Goal: Contribute content: Add original content to the website for others to see

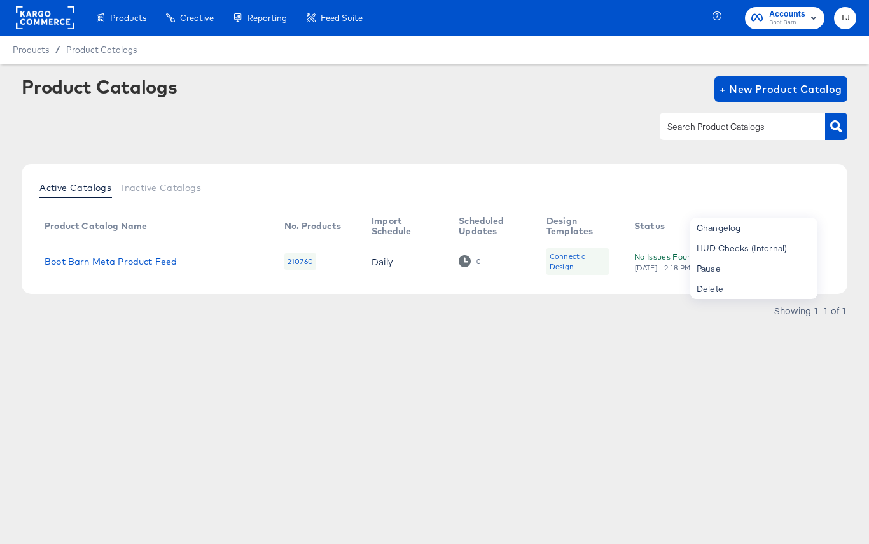
drag, startPoint x: 27, startPoint y: 18, endPoint x: 33, endPoint y: 21, distance: 6.6
click at [27, 18] on rect at bounding box center [45, 17] width 59 height 23
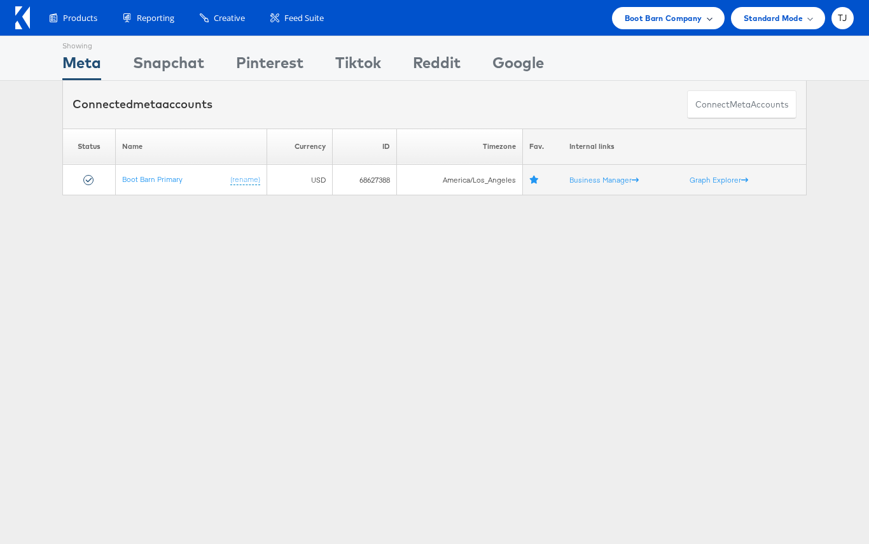
drag, startPoint x: 687, startPoint y: 20, endPoint x: 678, endPoint y: 16, distance: 9.1
click at [687, 20] on span "Boot Barn Company" at bounding box center [664, 17] width 78 height 13
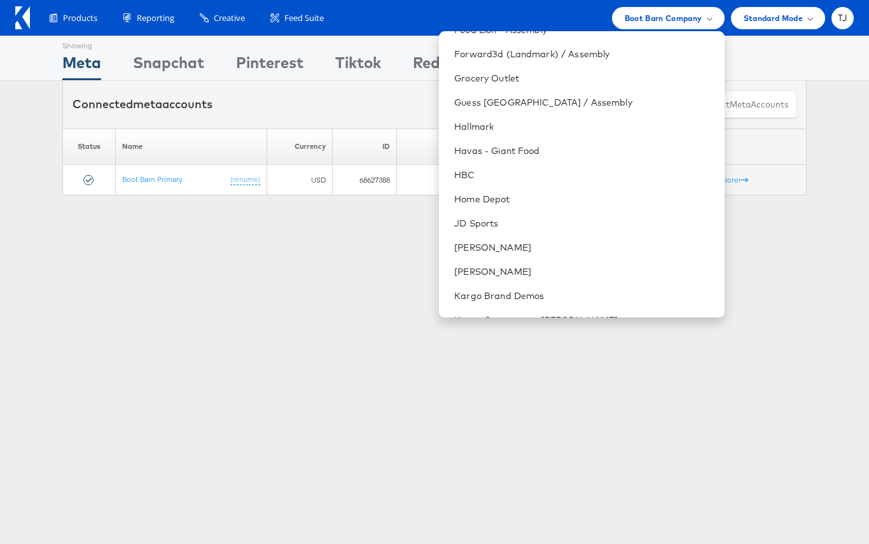
scroll to position [670, 0]
click at [556, 175] on link "HBC" at bounding box center [584, 175] width 260 height 13
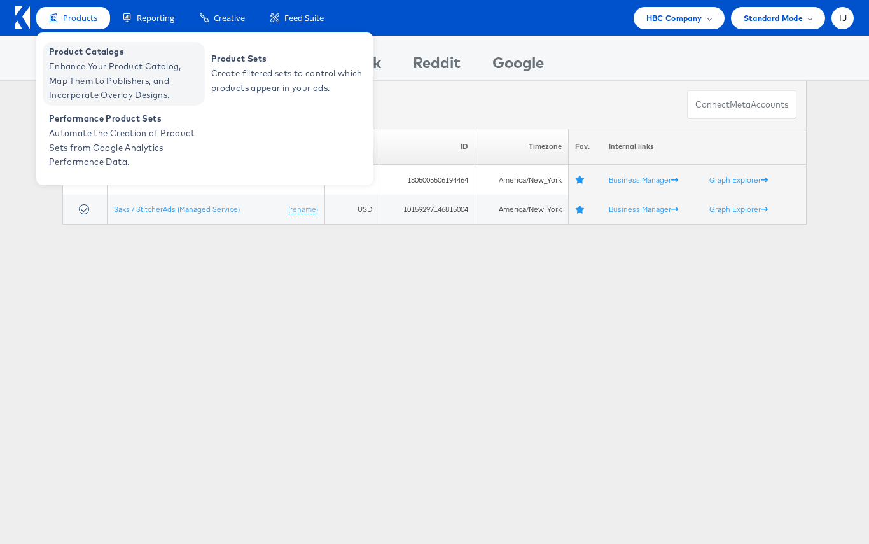
click at [84, 70] on span "Enhance Your Product Catalog, Map Them to Publishers, and Incorporate Overlay D…" at bounding box center [125, 80] width 153 height 43
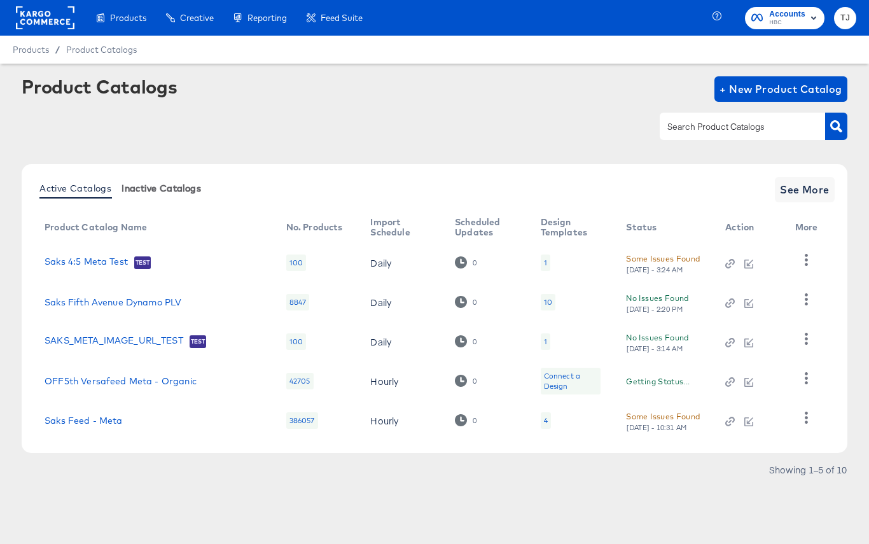
click at [0, 0] on div "Dynamo" at bounding box center [0, 0] width 0 height 0
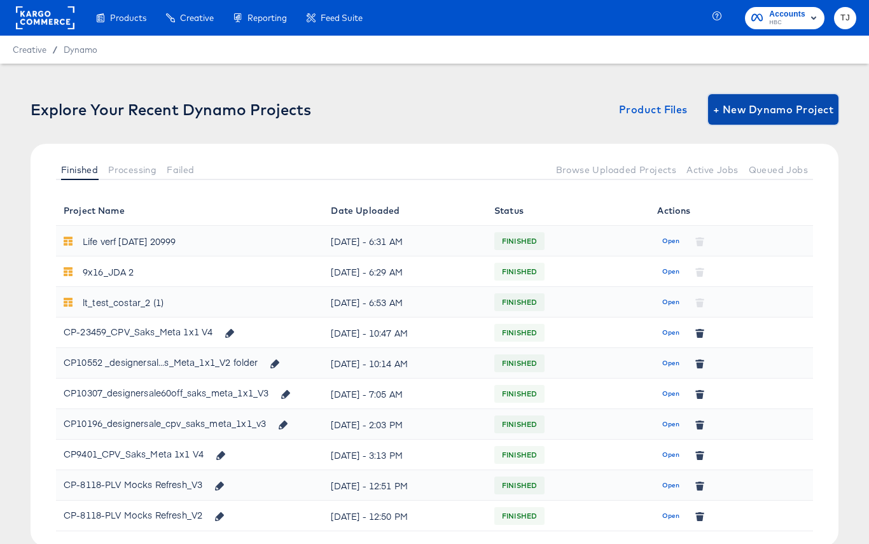
click at [736, 101] on span "+ New Dynamo Project" at bounding box center [773, 110] width 120 height 18
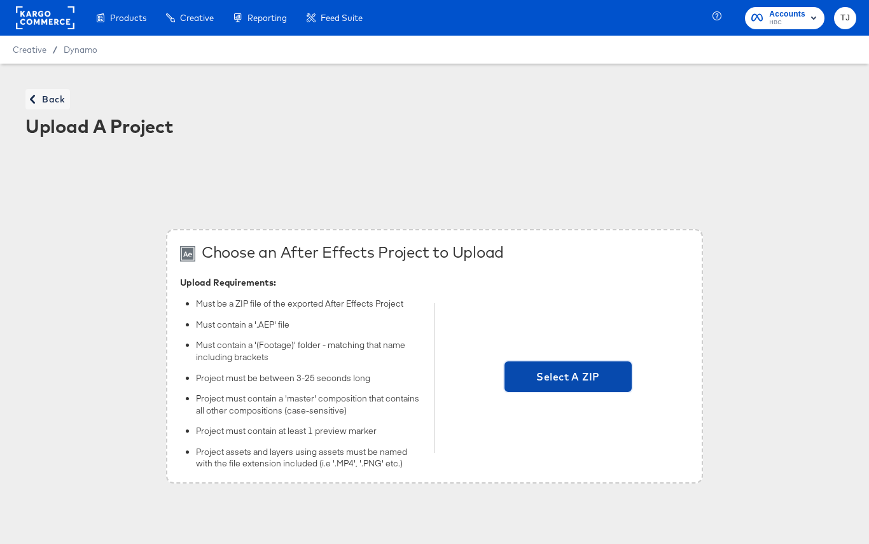
click at [564, 379] on span "Select A ZIP" at bounding box center [568, 377] width 117 height 18
click at [568, 378] on input "Select A ZIP" at bounding box center [568, 378] width 0 height 0
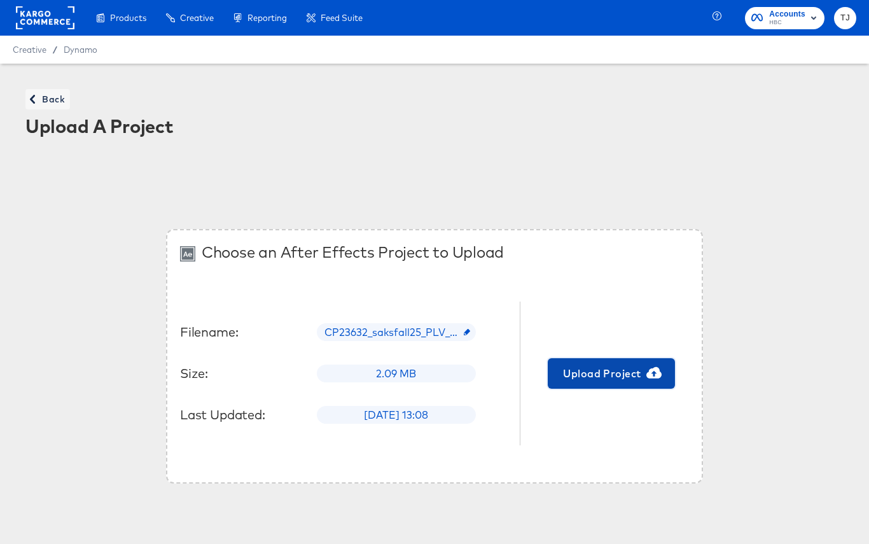
click at [636, 373] on span "Upload Project" at bounding box center [611, 374] width 117 height 18
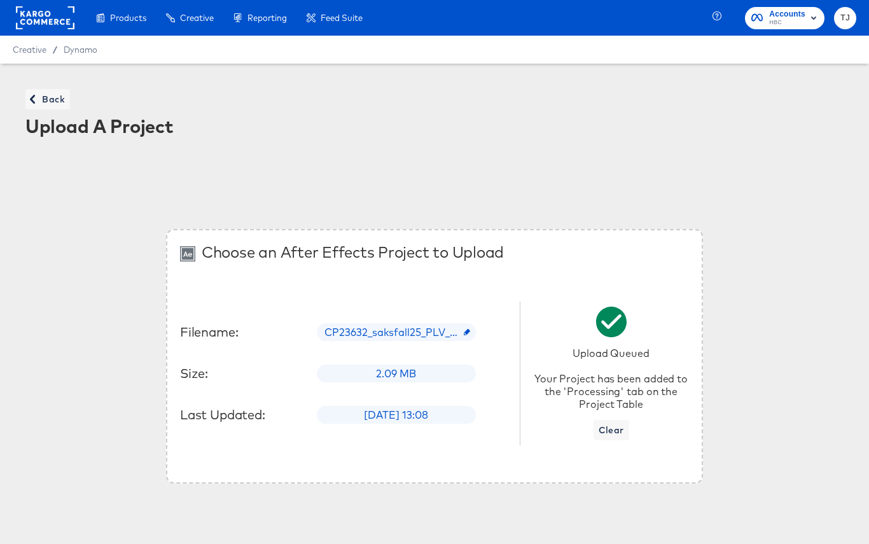
drag, startPoint x: 565, startPoint y: 158, endPoint x: 255, endPoint y: 153, distance: 309.4
click at [564, 158] on article "Back Upload A Project Choose an After Effects Project to Upload Filename: CP236…" at bounding box center [434, 305] width 869 height 483
click at [41, 98] on span "Back" at bounding box center [48, 100] width 34 height 16
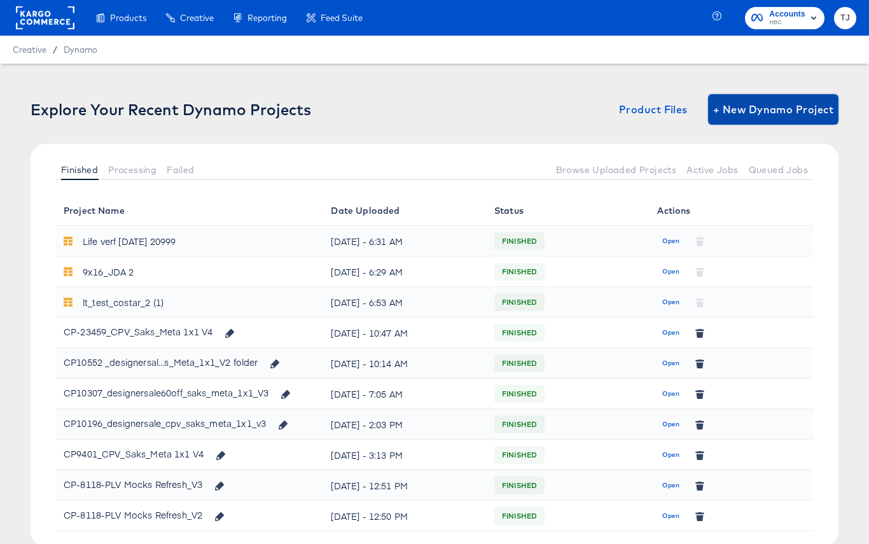
click at [762, 104] on span "+ New Dynamo Project" at bounding box center [773, 110] width 120 height 18
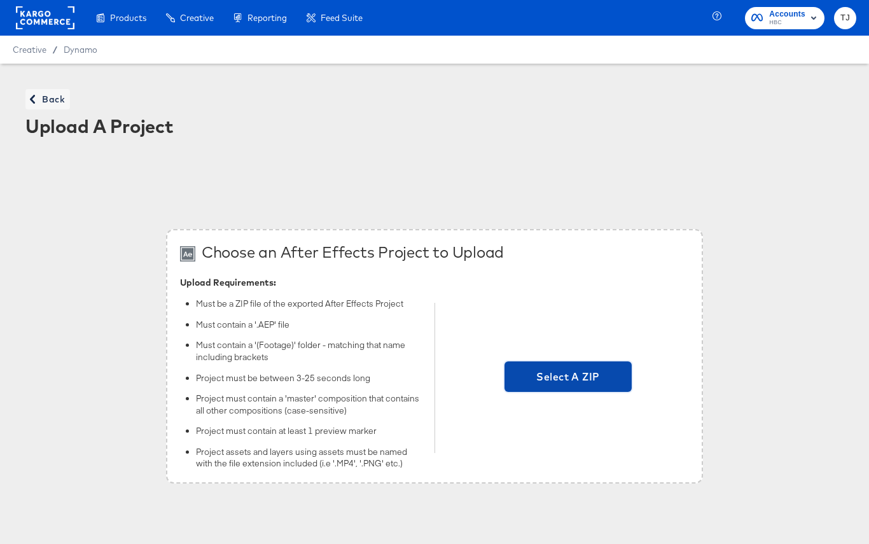
click at [555, 380] on span "Select A ZIP" at bounding box center [568, 377] width 117 height 18
click at [568, 378] on input "Select A ZIP" at bounding box center [568, 378] width 0 height 0
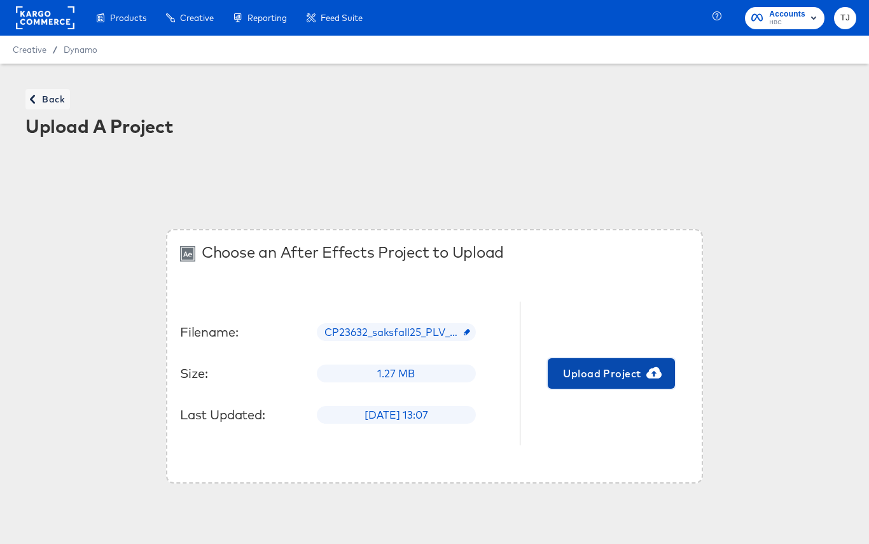
click at [623, 370] on span "Upload Project" at bounding box center [611, 374] width 117 height 18
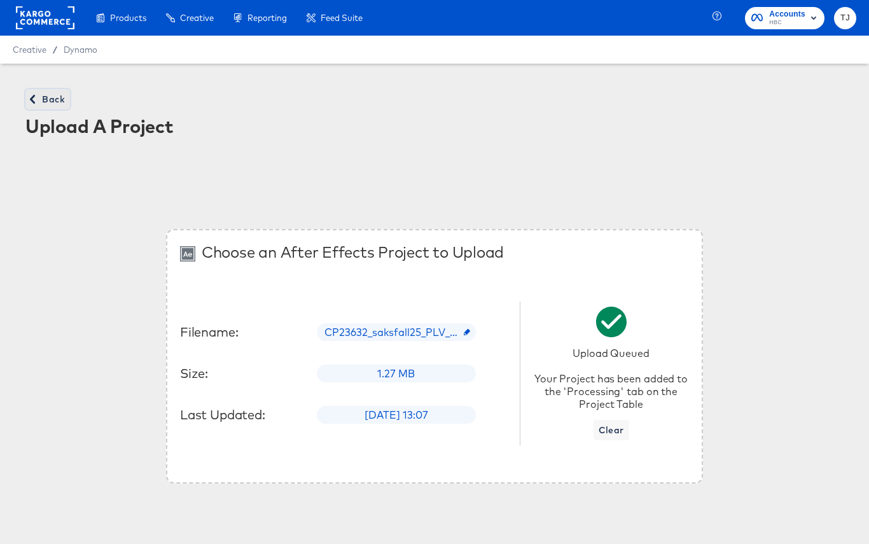
click at [45, 97] on span "Back" at bounding box center [48, 100] width 34 height 16
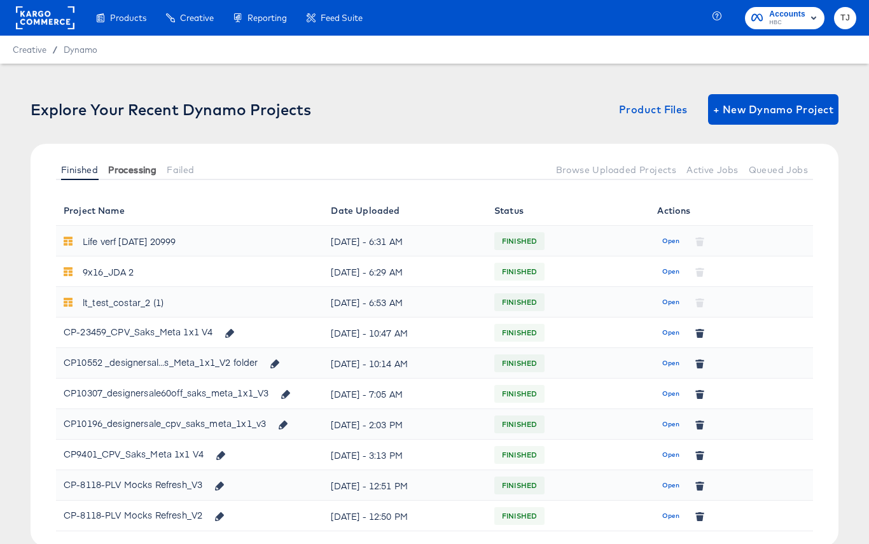
click at [131, 171] on span "Processing" at bounding box center [132, 170] width 48 height 10
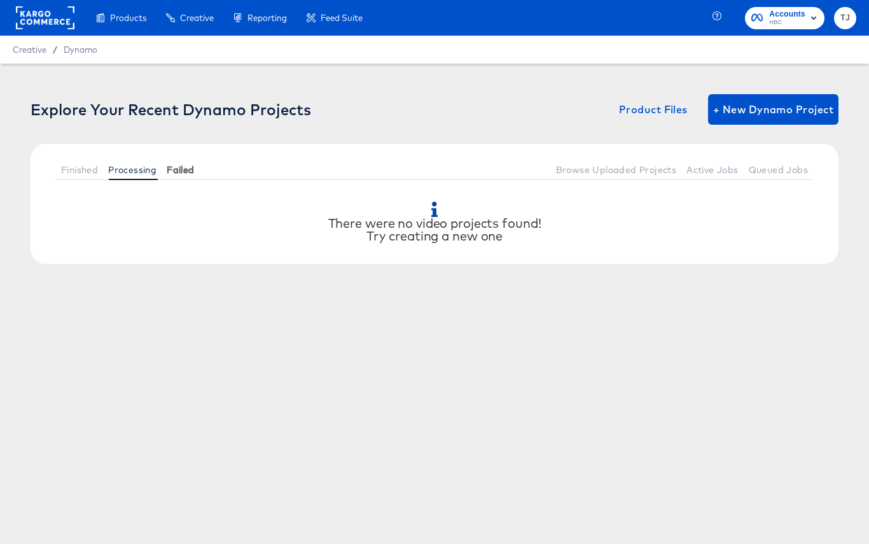
click at [194, 169] on span "Failed" at bounding box center [180, 170] width 27 height 10
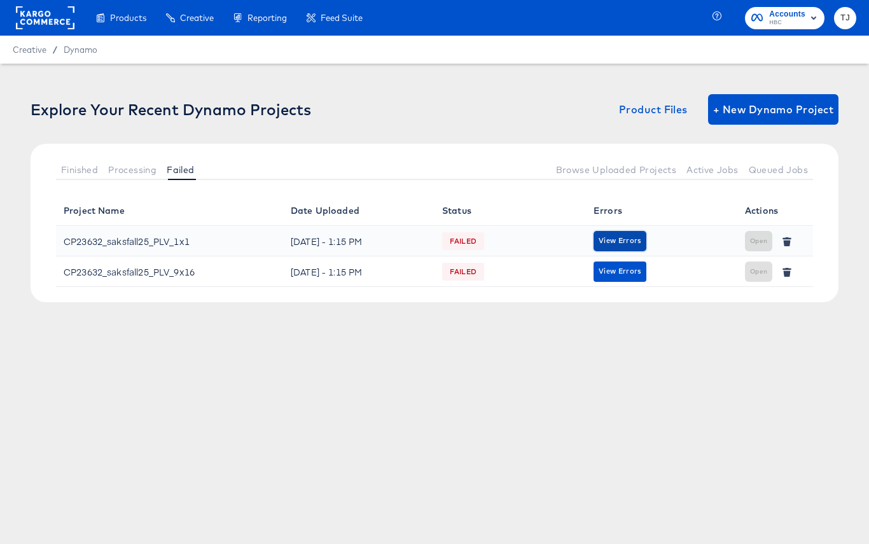
click at [610, 235] on span "View Errors" at bounding box center [620, 241] width 43 height 12
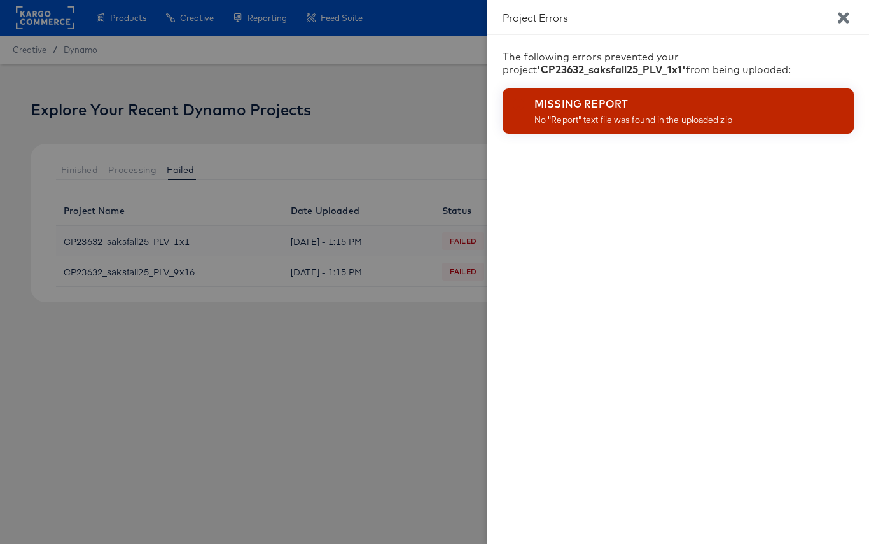
click at [844, 15] on icon "Close" at bounding box center [843, 17] width 11 height 11
